Goal: Task Accomplishment & Management: Manage account settings

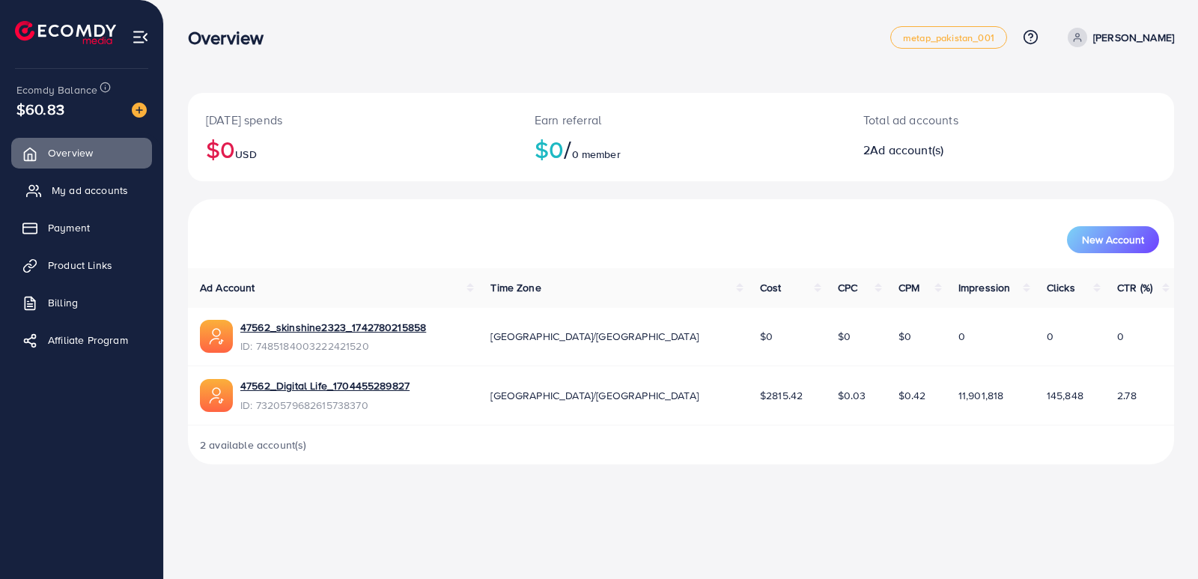
click at [66, 186] on span "My ad accounts" at bounding box center [90, 190] width 76 height 15
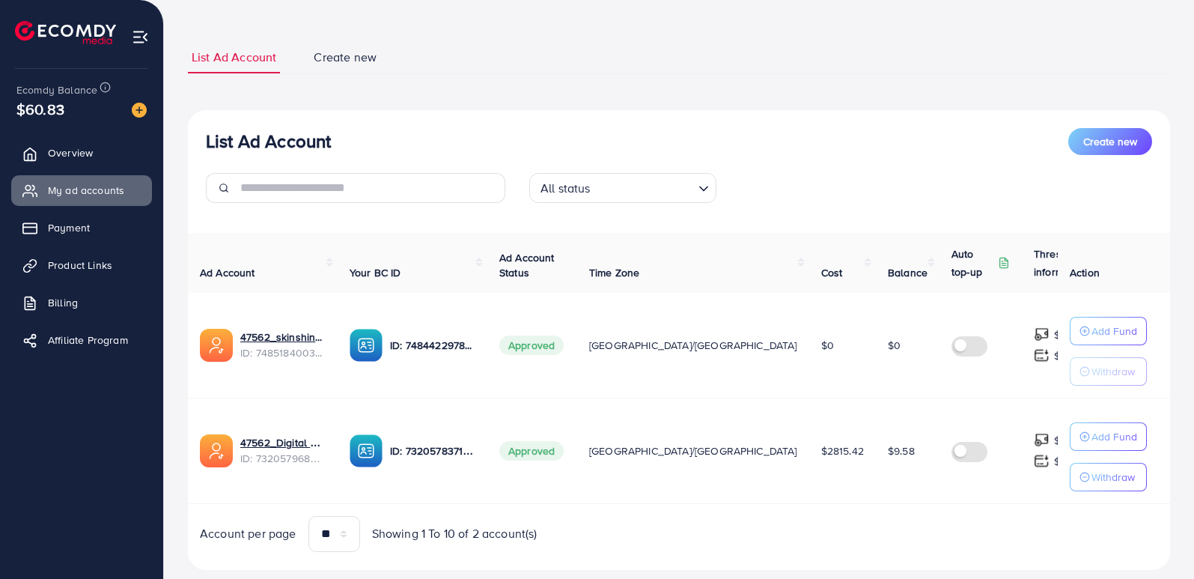
scroll to position [72, 0]
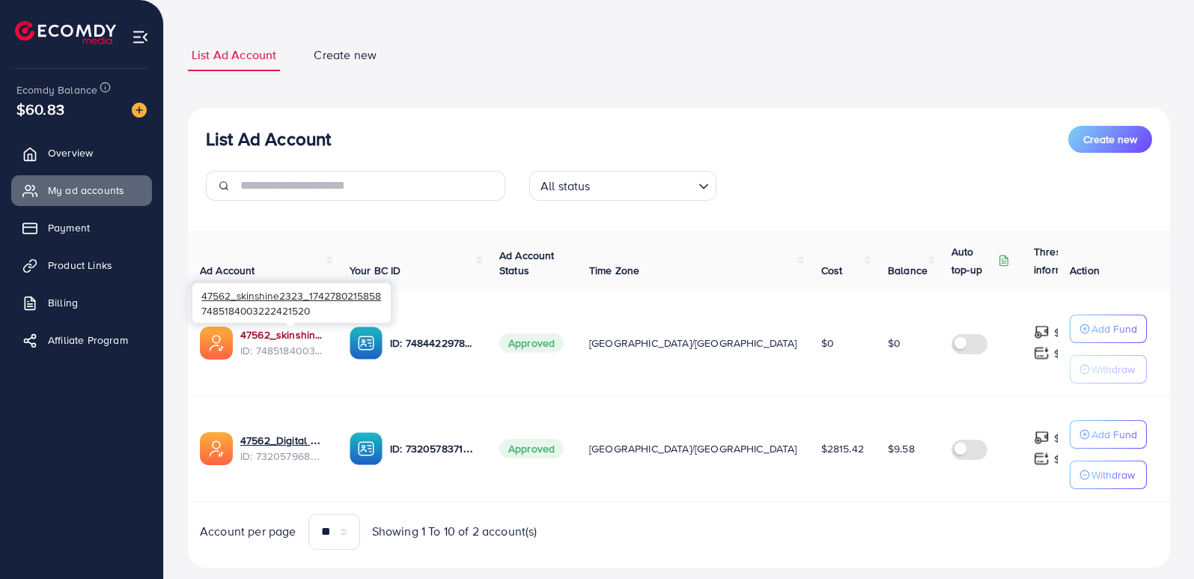
click at [263, 335] on link "47562_skinshine2323_1742780215858" at bounding box center [282, 334] width 85 height 15
click at [67, 155] on span "Overview" at bounding box center [74, 152] width 45 height 15
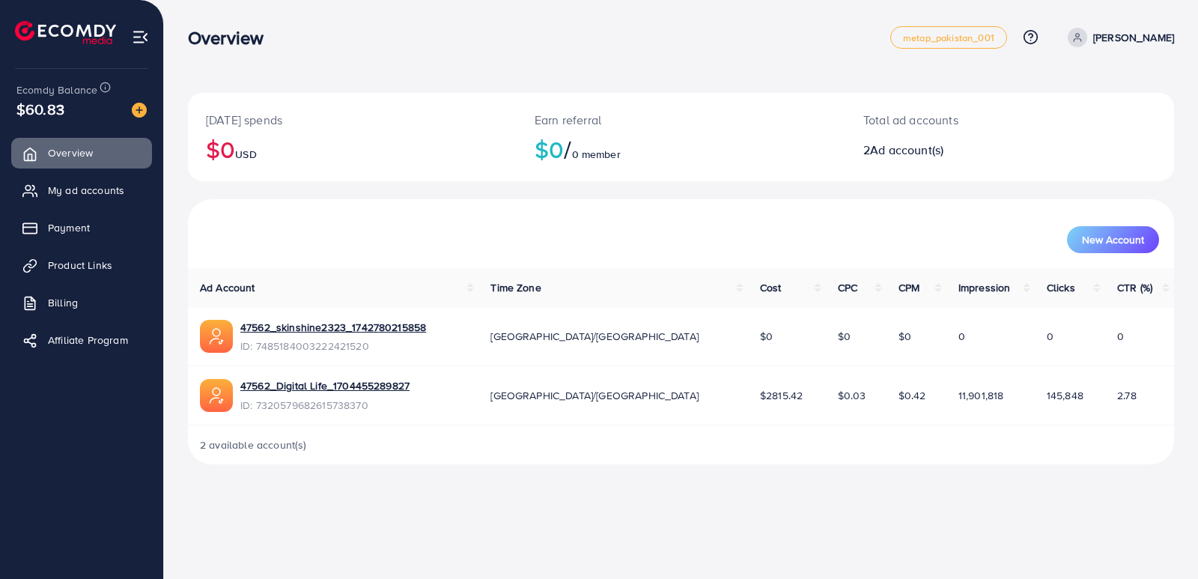
click at [1121, 37] on p "[PERSON_NAME]" at bounding box center [1133, 37] width 81 height 18
click at [1098, 87] on span "Profile" at bounding box center [1081, 89] width 34 height 18
select select "********"
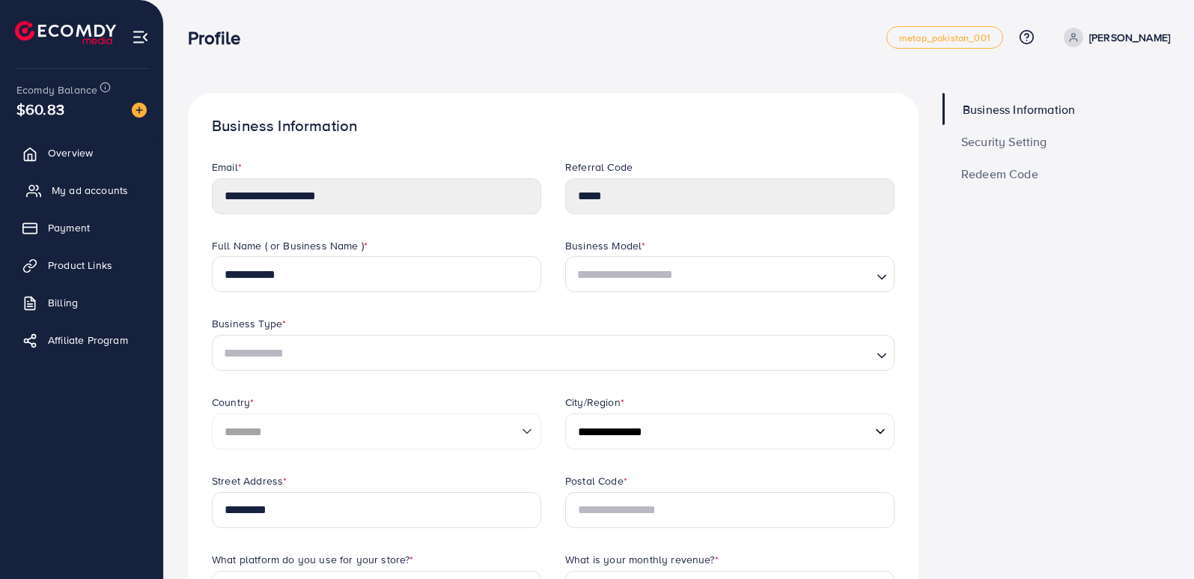
click at [79, 177] on link "My ad accounts" at bounding box center [81, 190] width 141 height 30
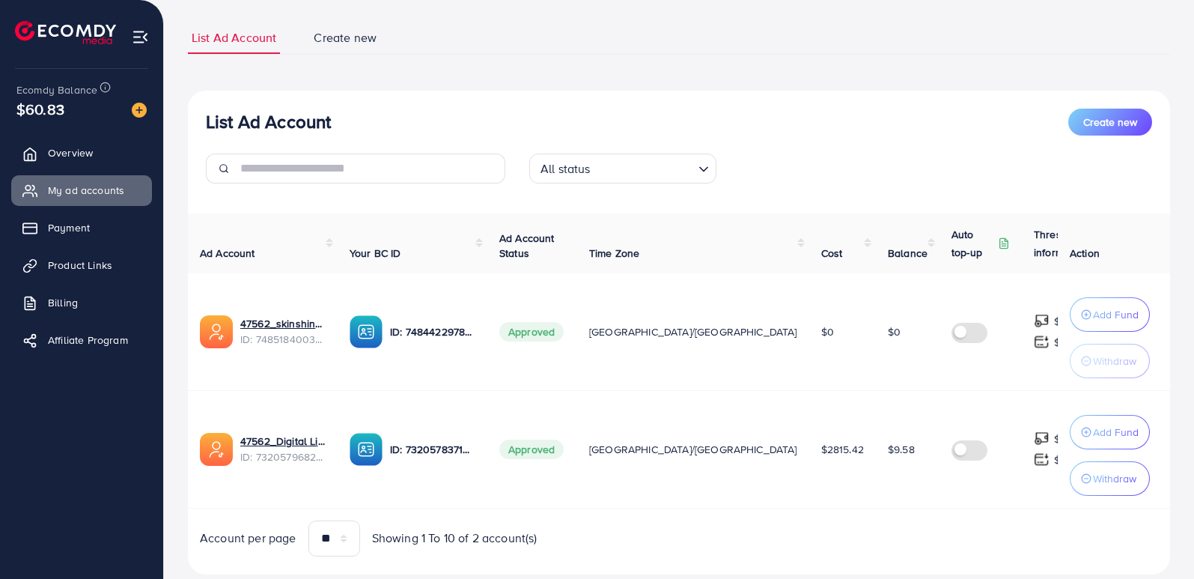
scroll to position [90, 0]
click at [82, 213] on link "Payment" at bounding box center [81, 228] width 141 height 30
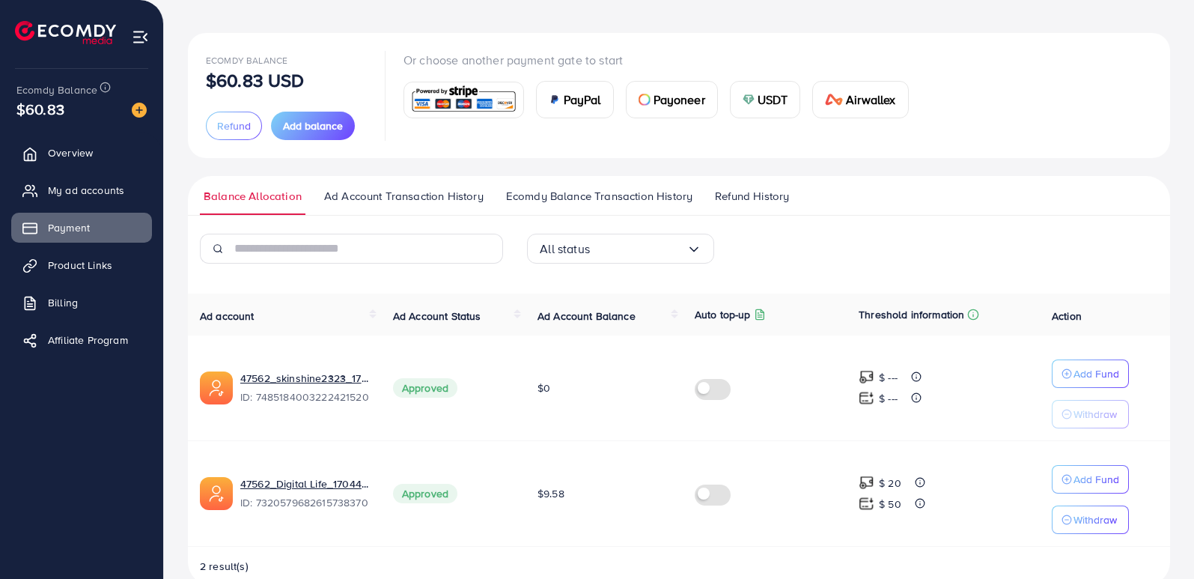
scroll to position [61, 0]
click at [426, 199] on span "Ad Account Transaction History" at bounding box center [403, 194] width 159 height 16
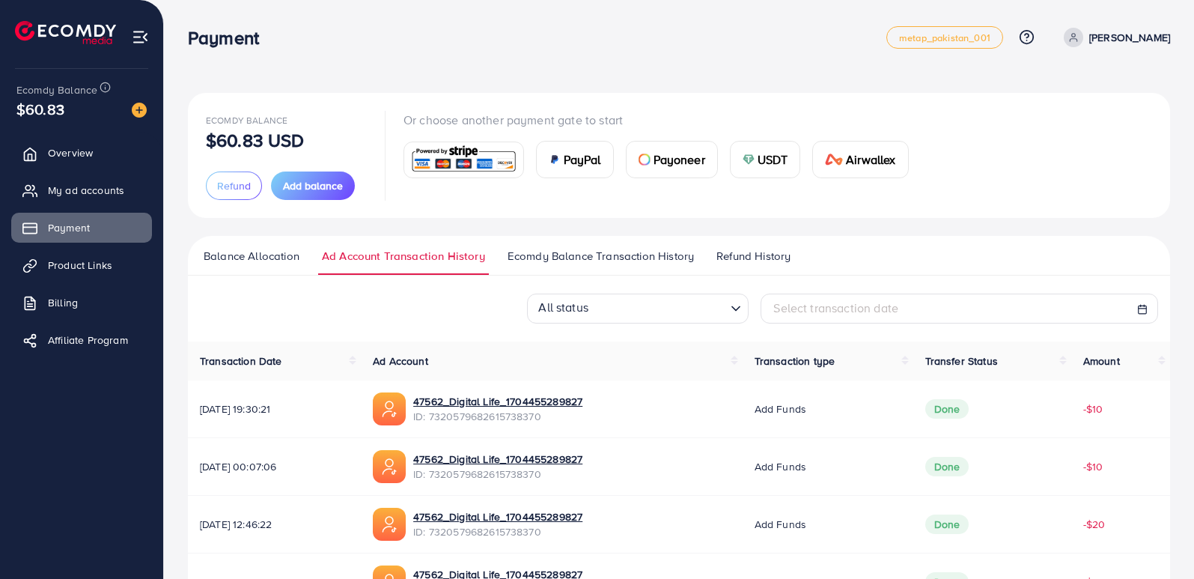
click at [680, 251] on span "Ecomdy Balance Transaction History" at bounding box center [600, 256] width 186 height 16
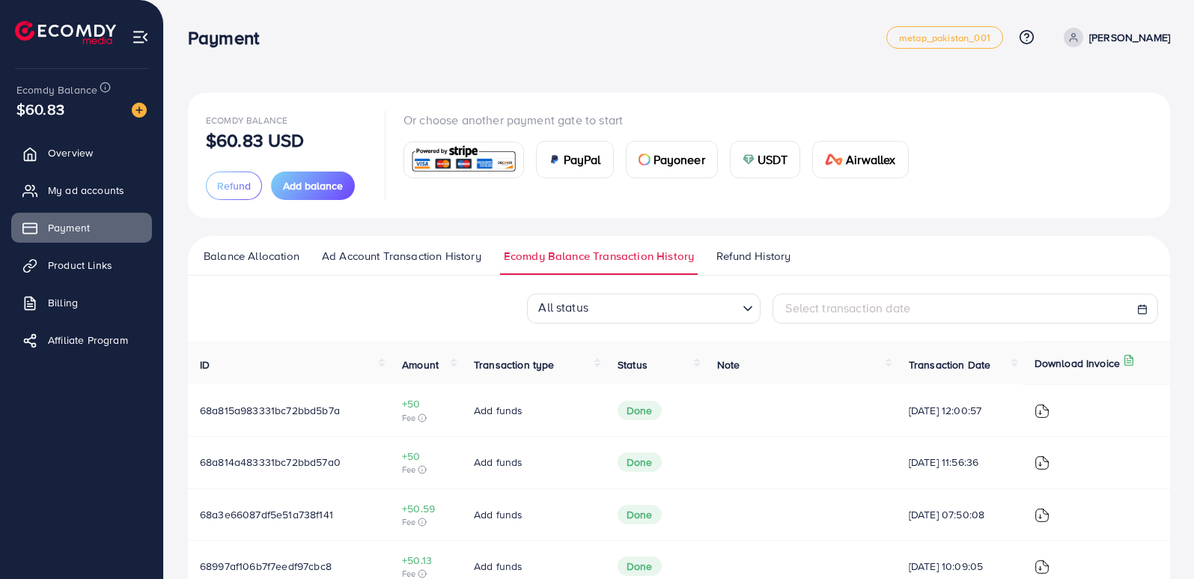
click at [753, 258] on span "Refund History" at bounding box center [753, 256] width 74 height 16
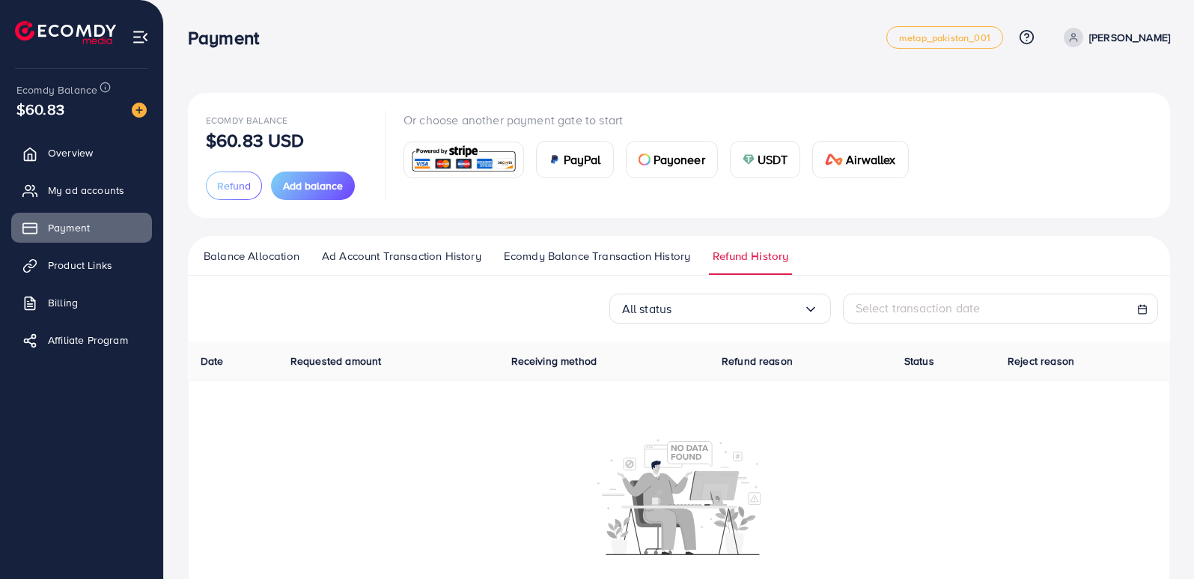
click at [653, 251] on span "Ecomdy Balance Transaction History" at bounding box center [597, 256] width 186 height 16
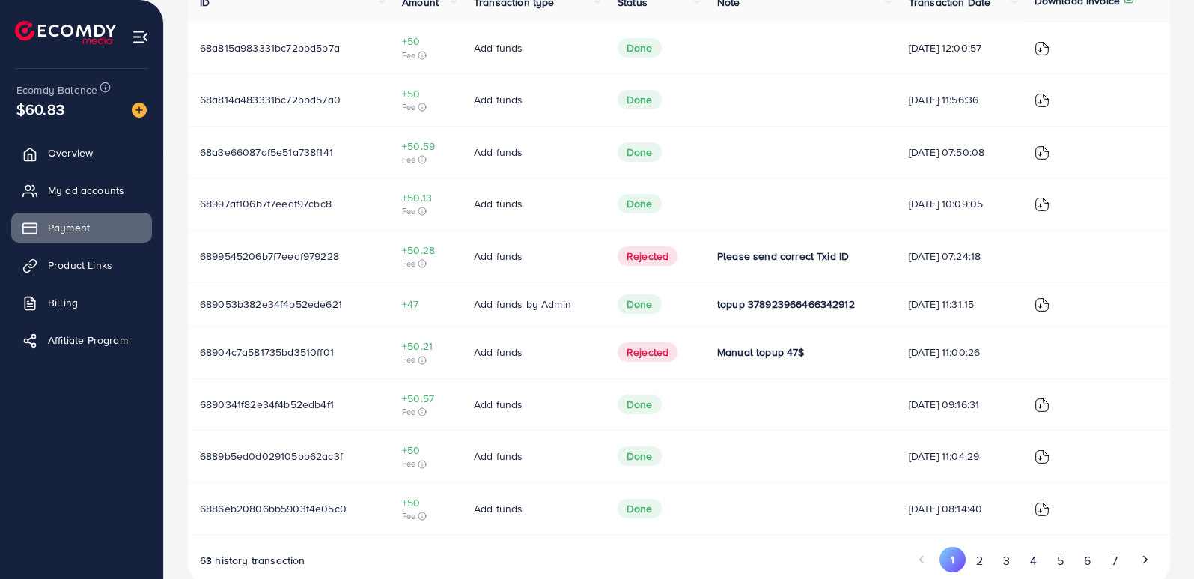
scroll to position [394, 0]
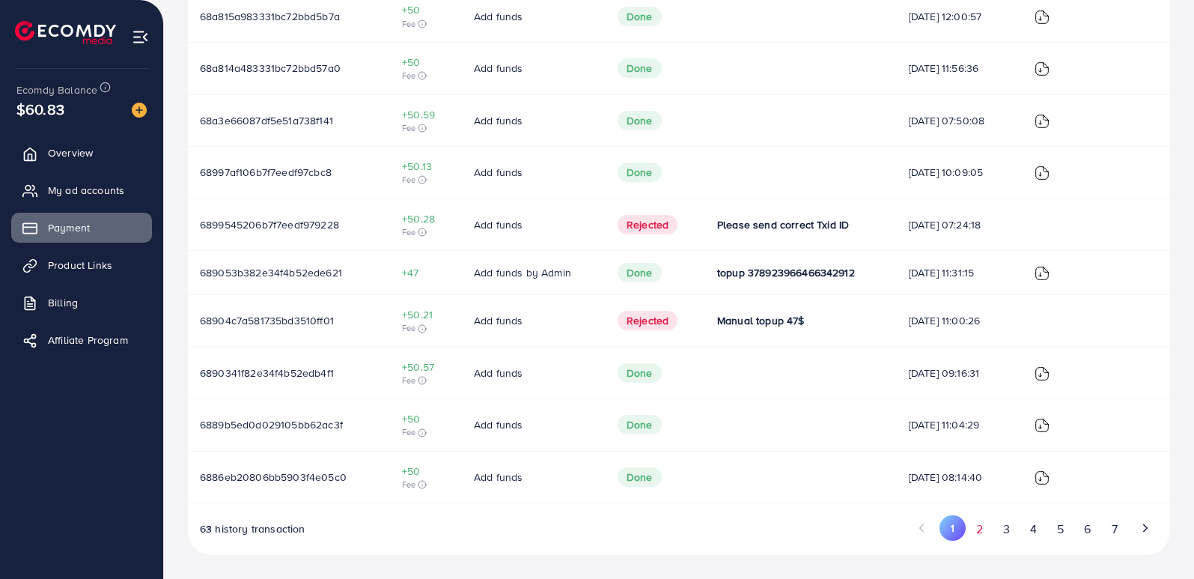
click at [986, 528] on button "2" at bounding box center [979, 529] width 27 height 28
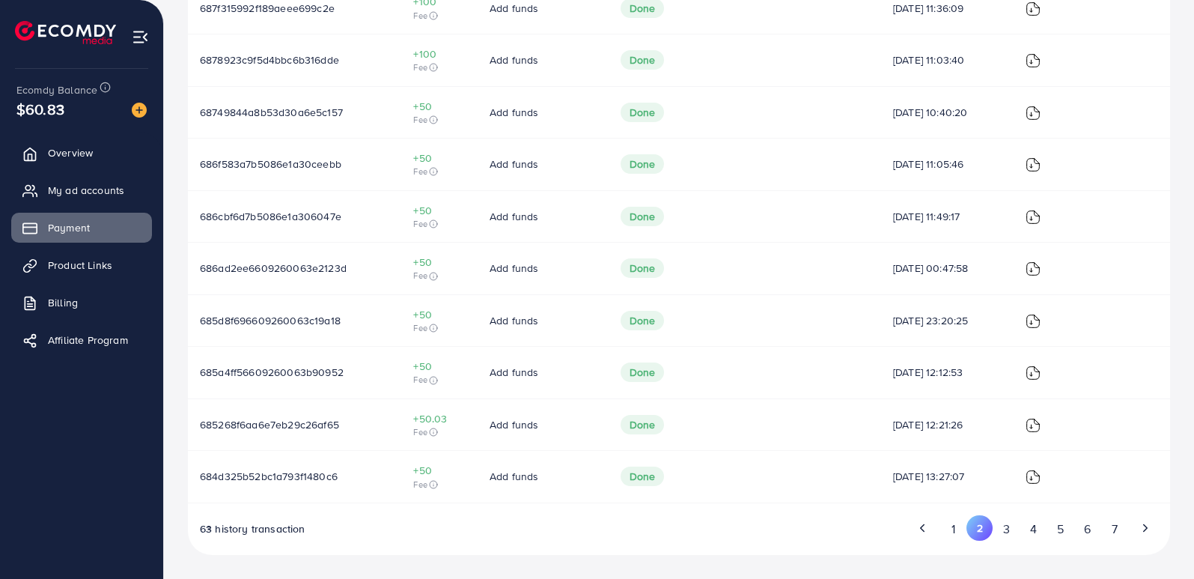
scroll to position [0, 0]
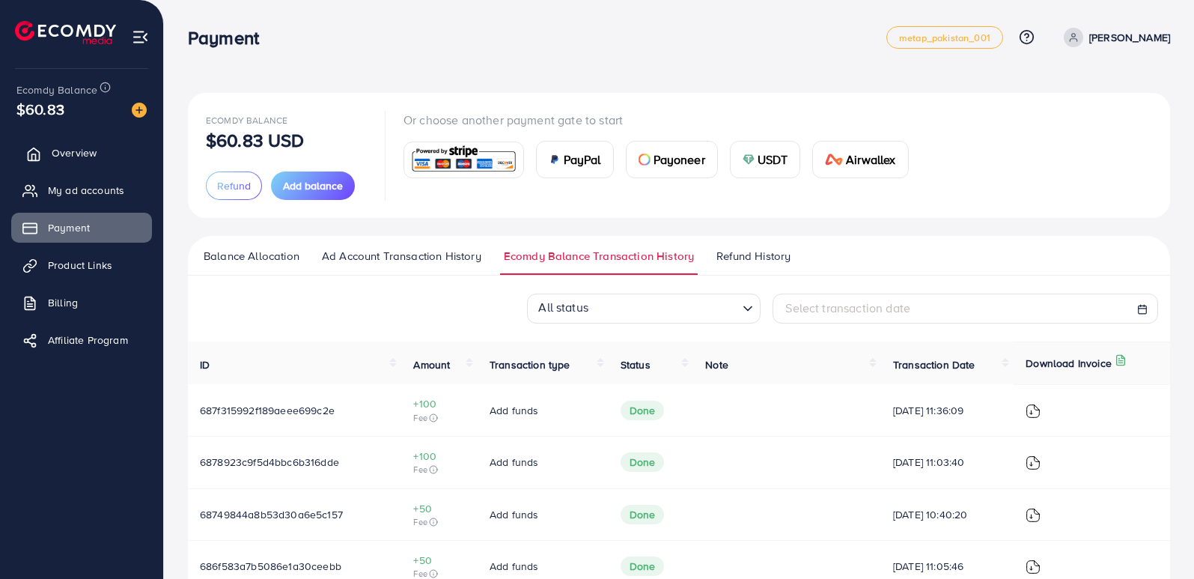
click at [82, 159] on span "Overview" at bounding box center [74, 152] width 45 height 15
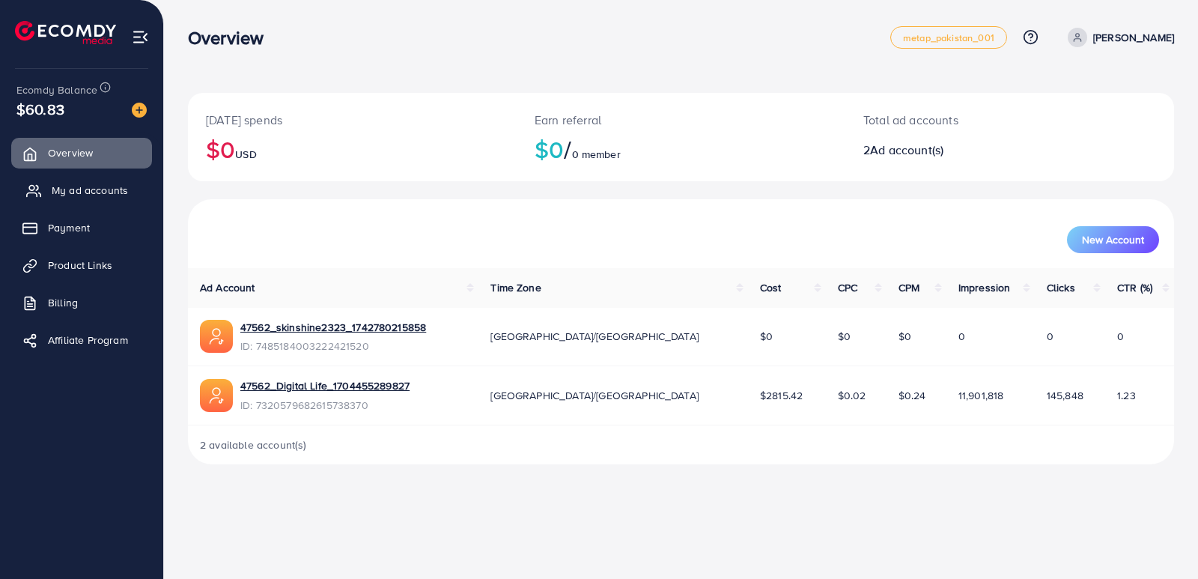
click at [103, 200] on link "My ad accounts" at bounding box center [81, 190] width 141 height 30
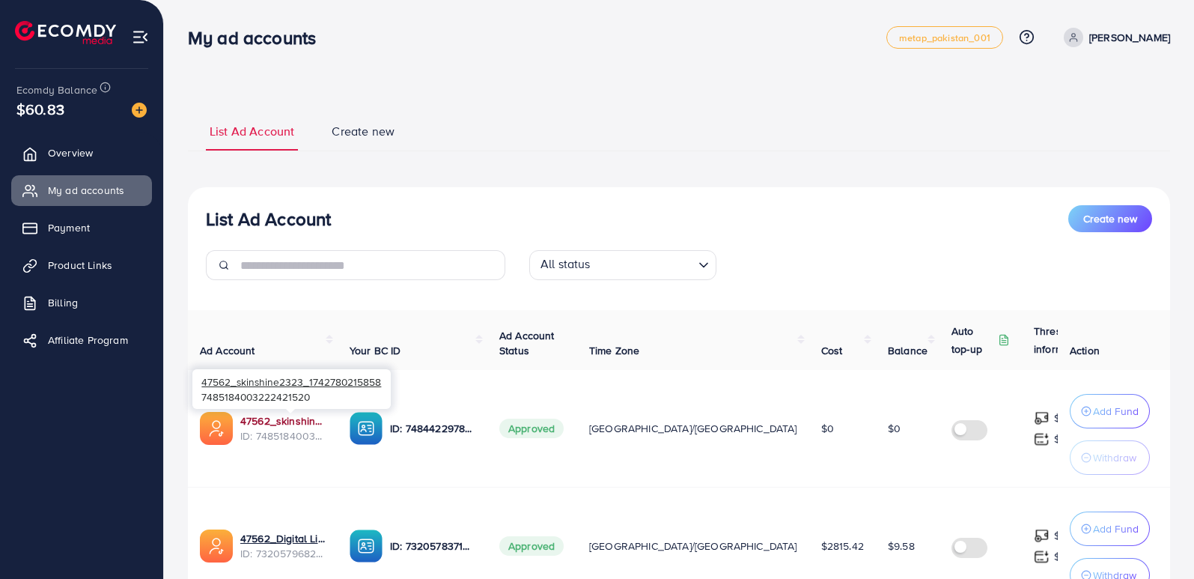
click at [262, 414] on link "47562_skinshine2323_1742780215858" at bounding box center [282, 420] width 85 height 15
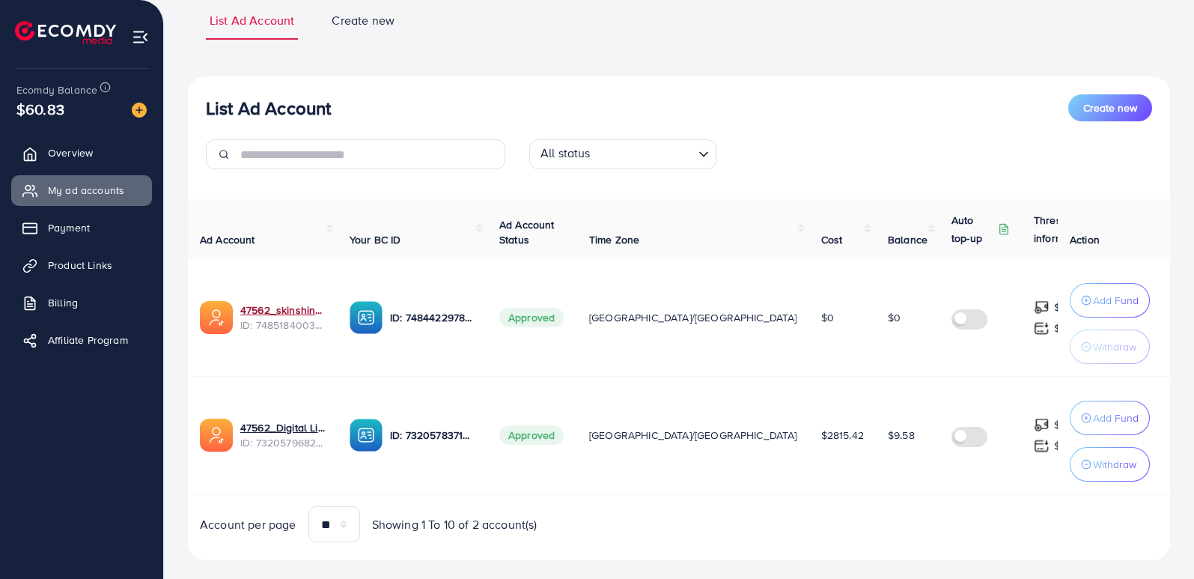
scroll to position [134, 0]
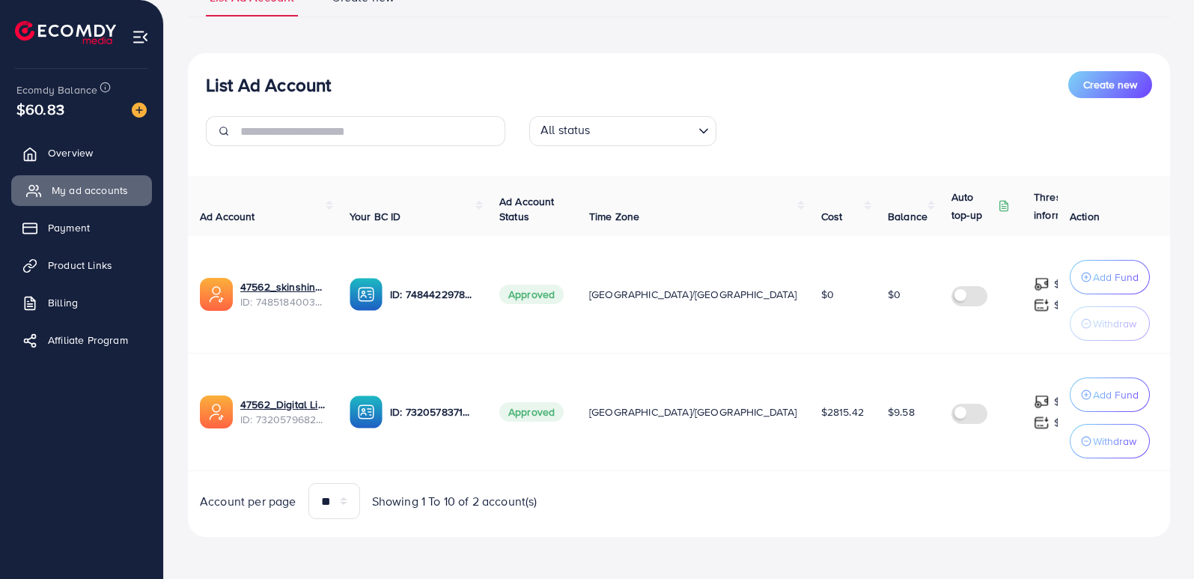
click at [86, 195] on span "My ad accounts" at bounding box center [90, 190] width 76 height 15
